Goal: Submit feedback/report problem

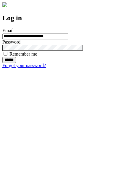
click at [16, 63] on input "******" at bounding box center [9, 60] width 14 height 6
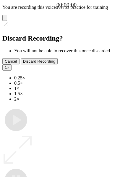
type input "**********"
